Goal: Task Accomplishment & Management: Manage account settings

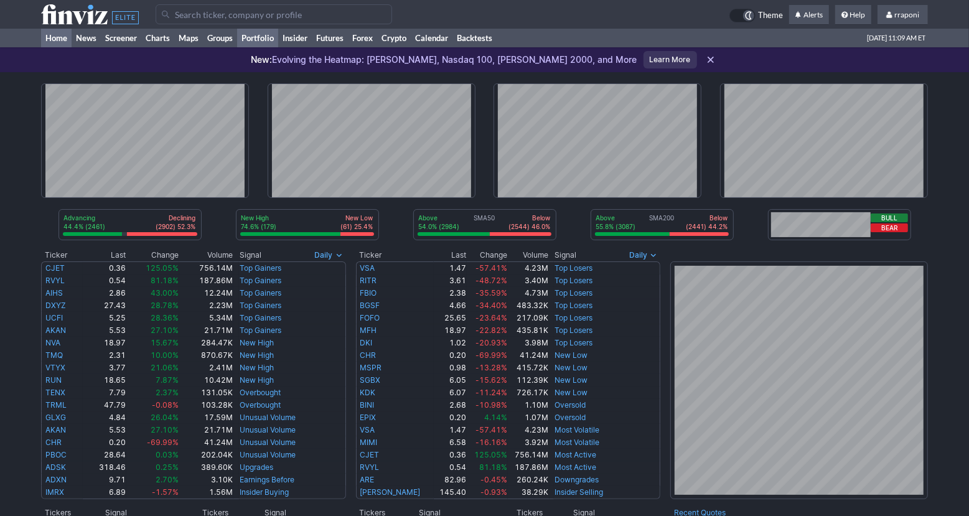
click at [272, 34] on link "Portfolio" at bounding box center [257, 38] width 41 height 19
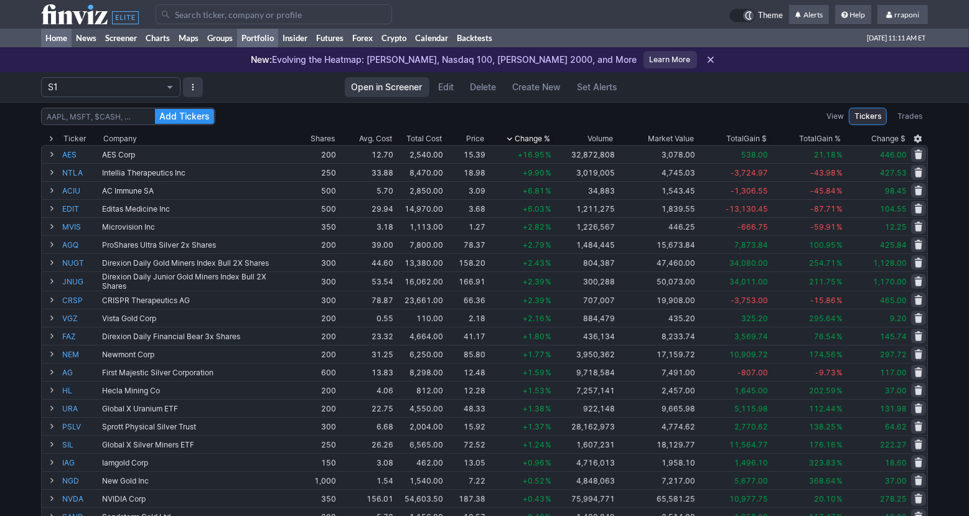
click at [63, 34] on link "Home" at bounding box center [56, 38] width 30 height 19
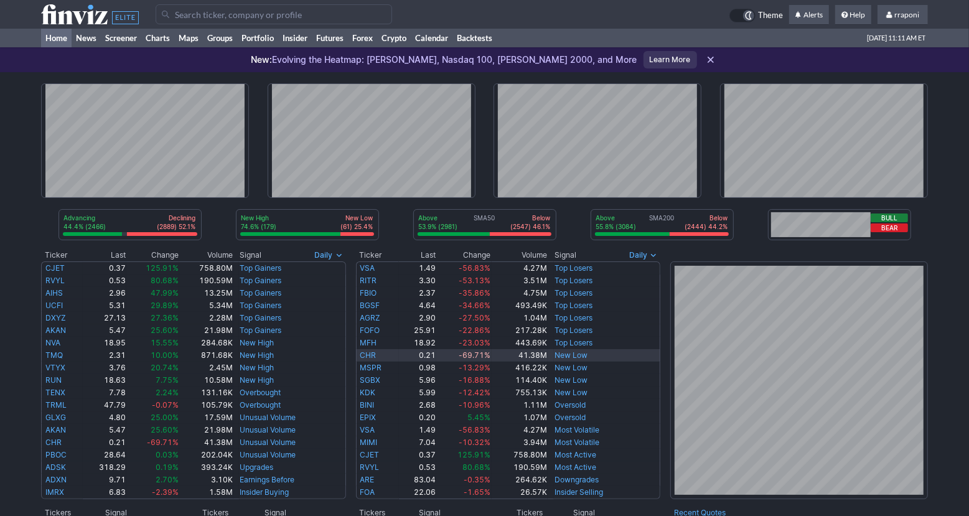
scroll to position [231, 0]
